Goal: Information Seeking & Learning: Compare options

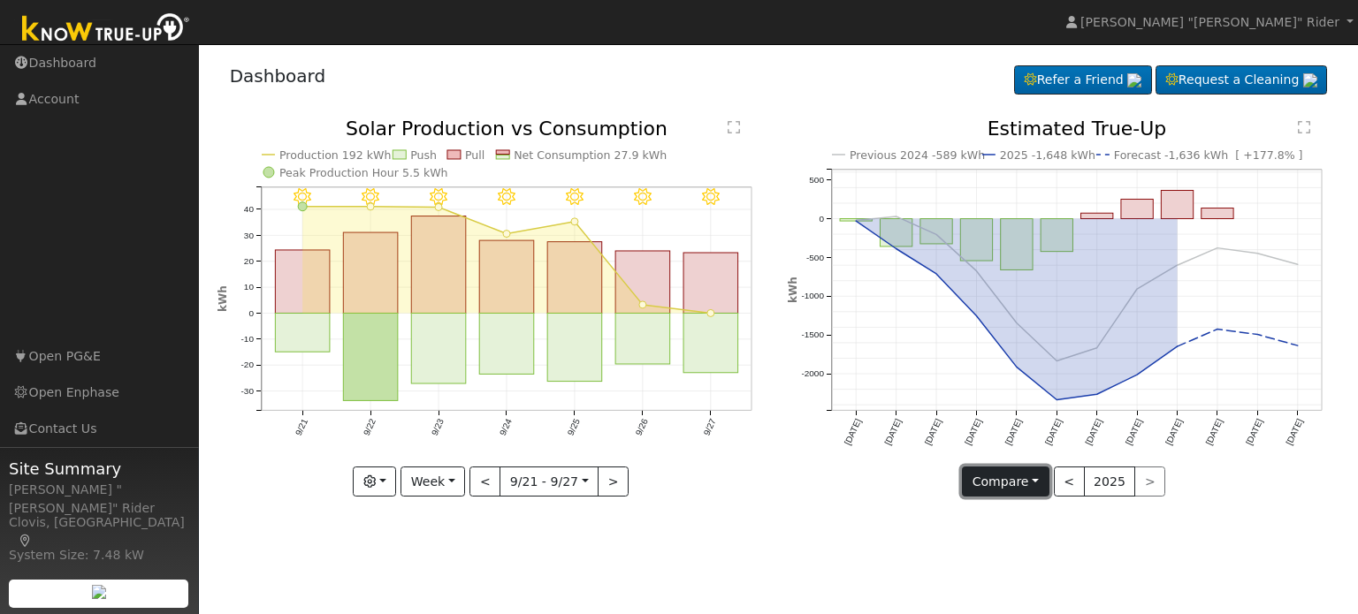
click at [990, 481] on button "Compare" at bounding box center [1006, 482] width 88 height 30
click at [385, 480] on button "button" at bounding box center [374, 482] width 43 height 30
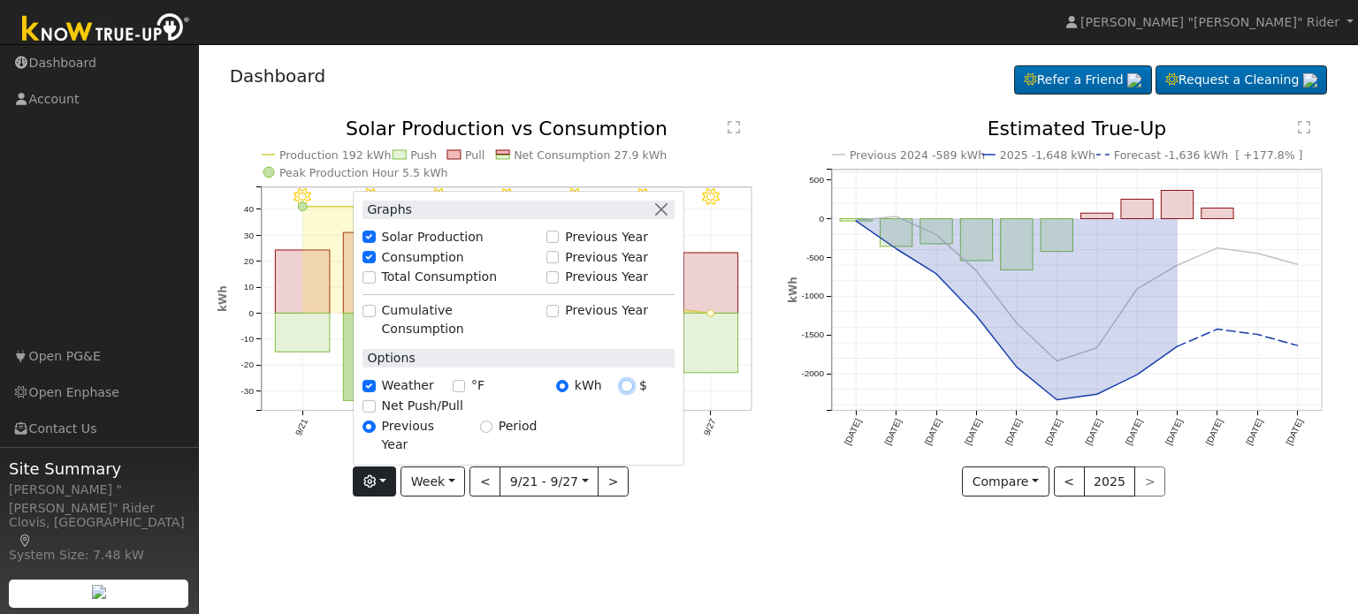
click at [628, 392] on input "$" at bounding box center [627, 386] width 12 height 12
radio input "true"
radio input "false"
click at [704, 499] on div "9/27 - Clear 9/26 - Clear 9/25 - Clear 9/24 - Clear 9/23 - Clear 9/22 - Clear 9…" at bounding box center [493, 321] width 571 height 404
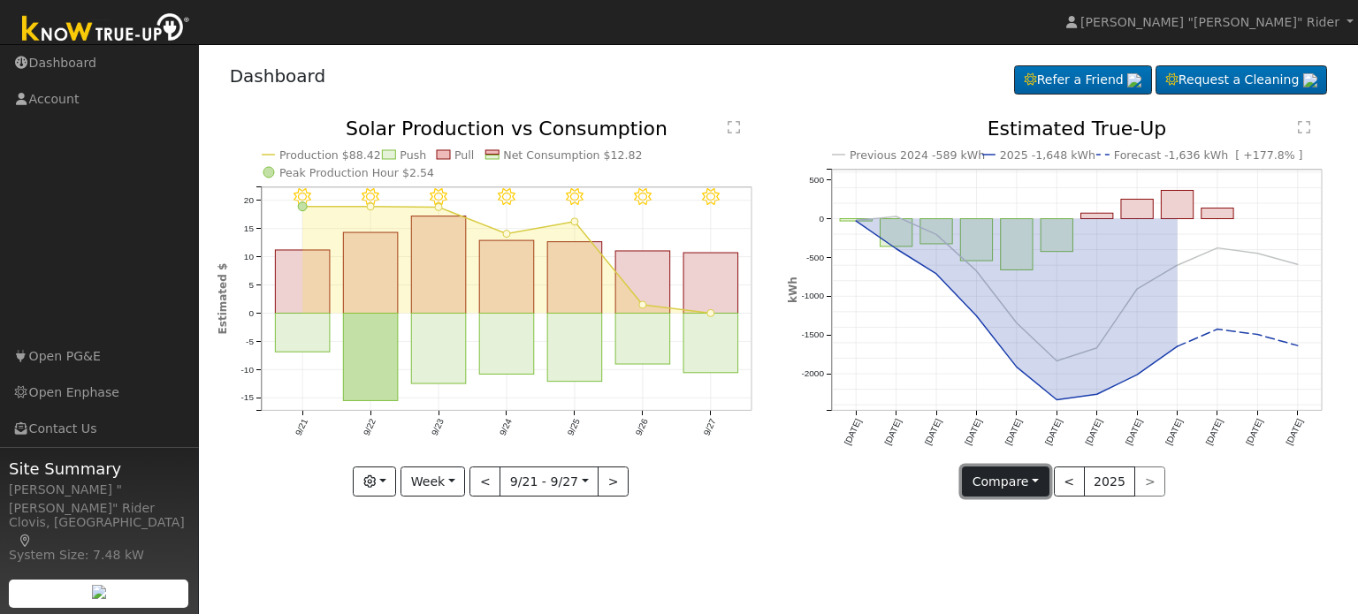
click at [1032, 479] on button "Compare" at bounding box center [1006, 482] width 88 height 30
click at [1022, 548] on link "Current Year" at bounding box center [1032, 542] width 138 height 25
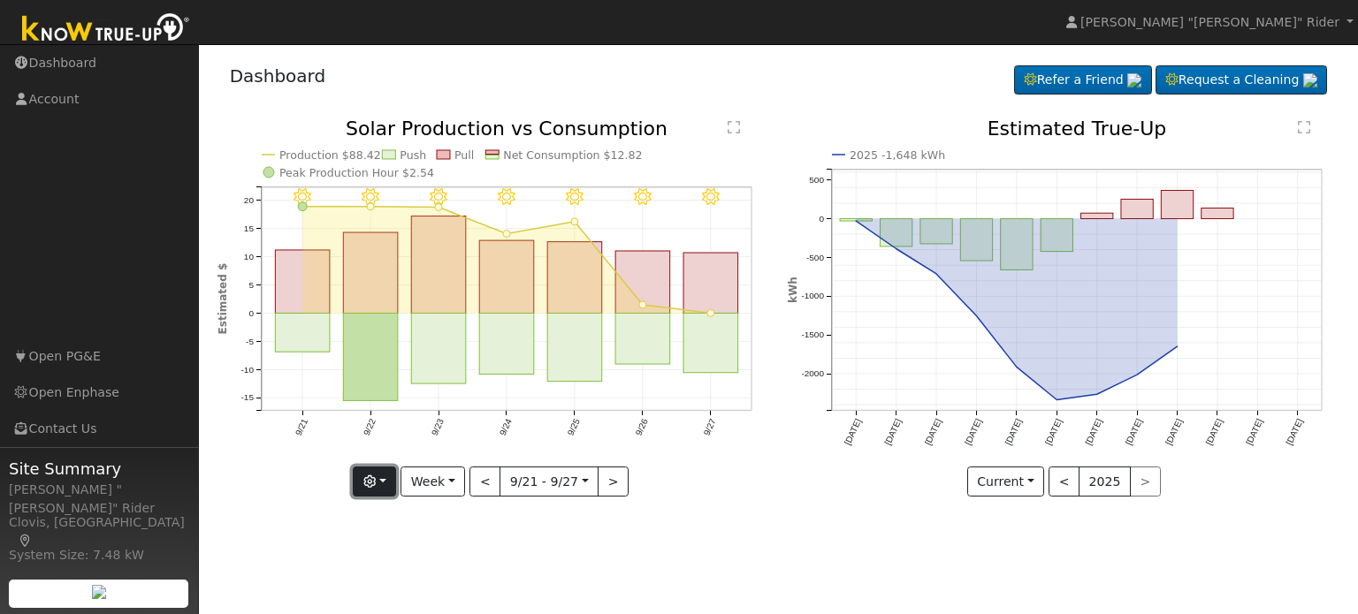
click at [391, 486] on button "button" at bounding box center [374, 482] width 43 height 30
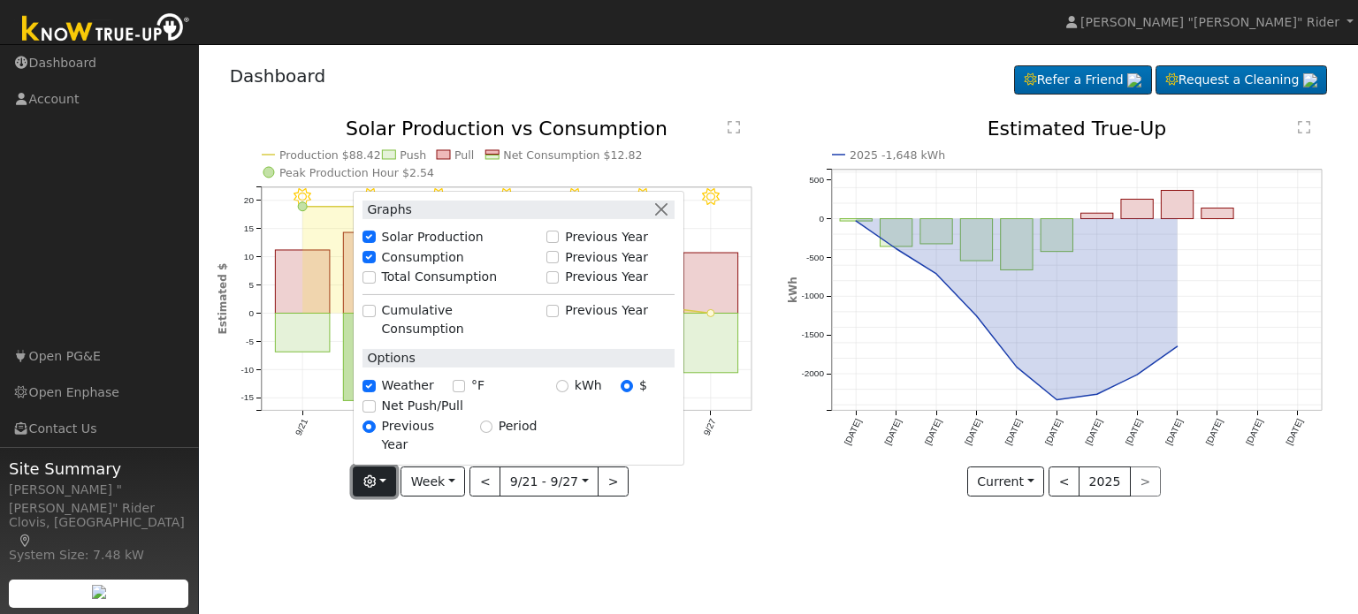
click at [391, 484] on button "button" at bounding box center [374, 482] width 43 height 30
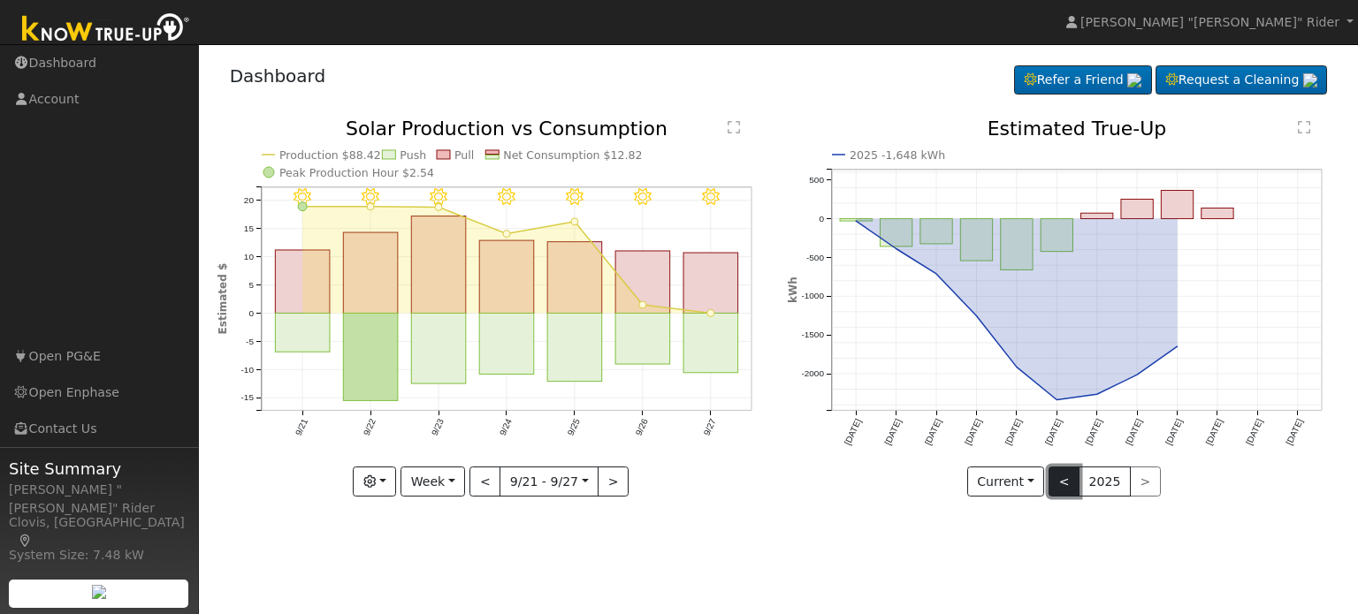
click at [1065, 476] on button "<" at bounding box center [1063, 482] width 31 height 30
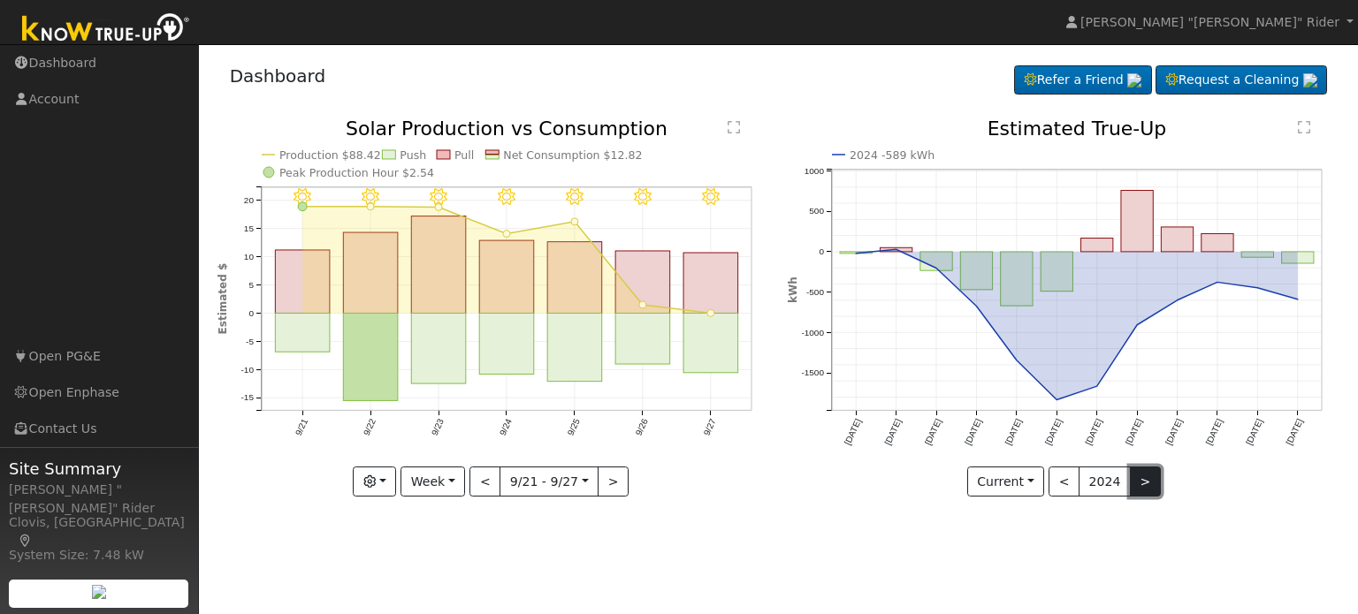
click at [1139, 486] on button ">" at bounding box center [1145, 482] width 31 height 30
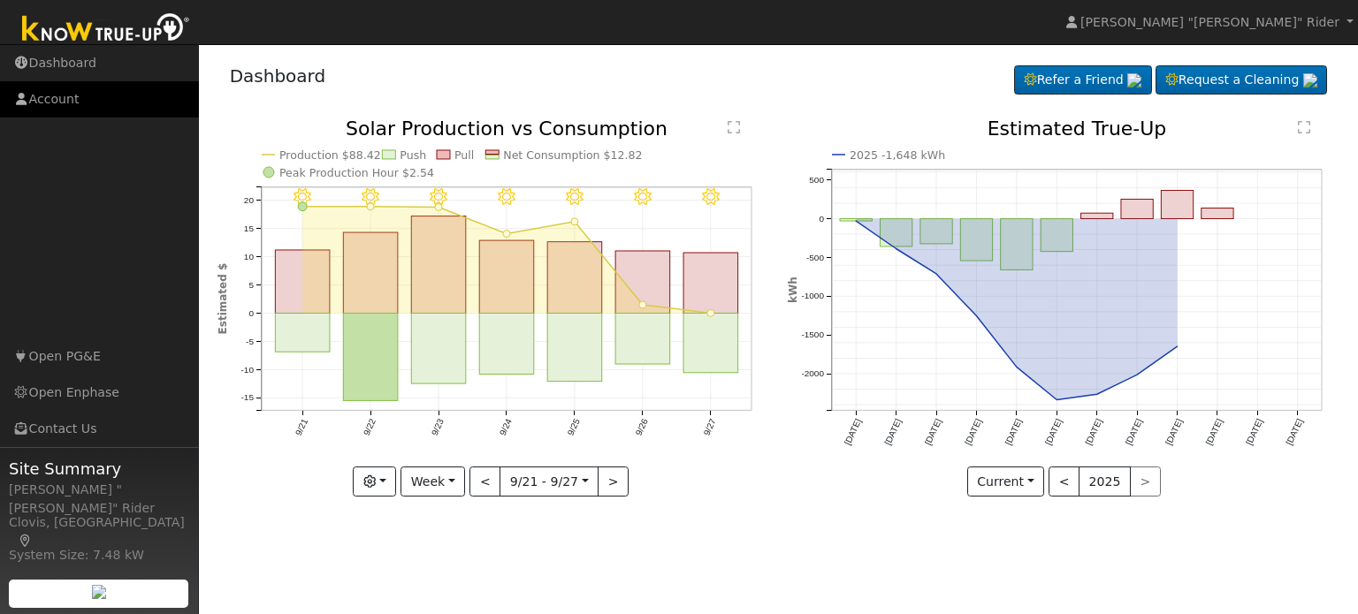
click at [56, 98] on link "Account" at bounding box center [99, 99] width 199 height 36
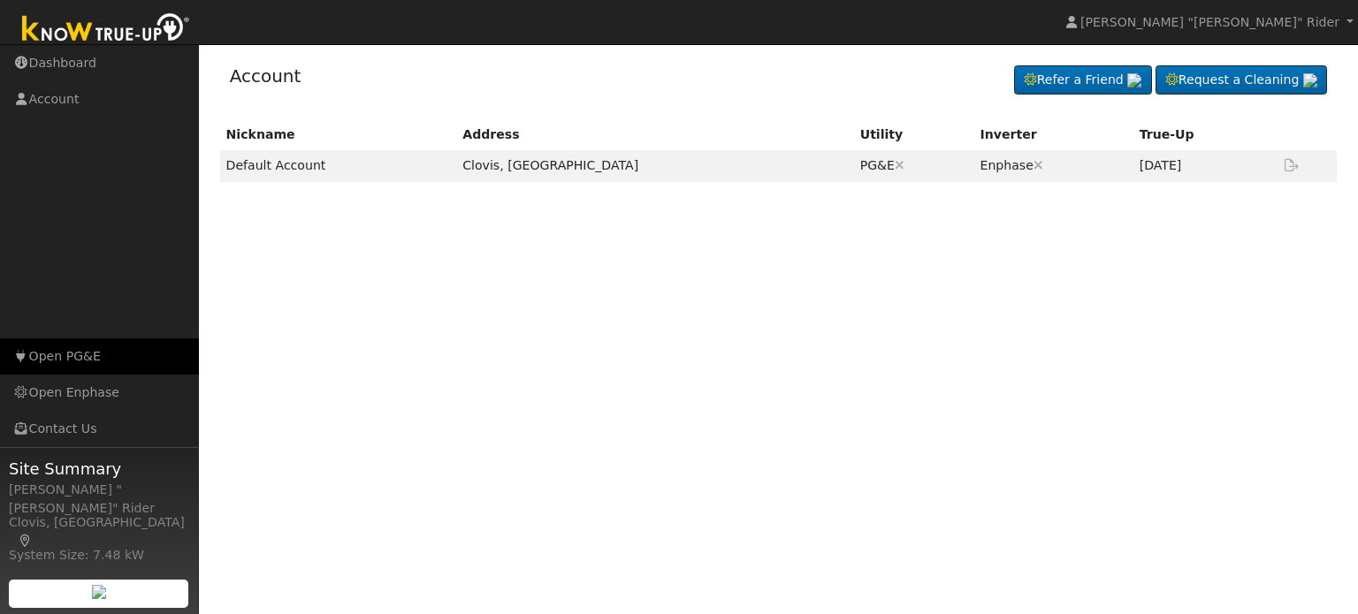
click at [57, 360] on link "Open PG&E" at bounding box center [99, 357] width 199 height 36
